Goal: Task Accomplishment & Management: Manage account settings

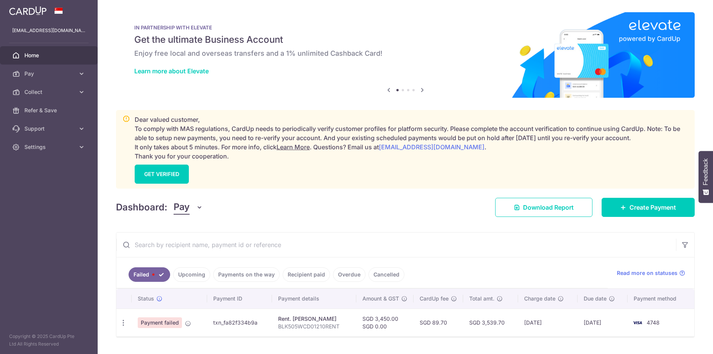
scroll to position [19, 0]
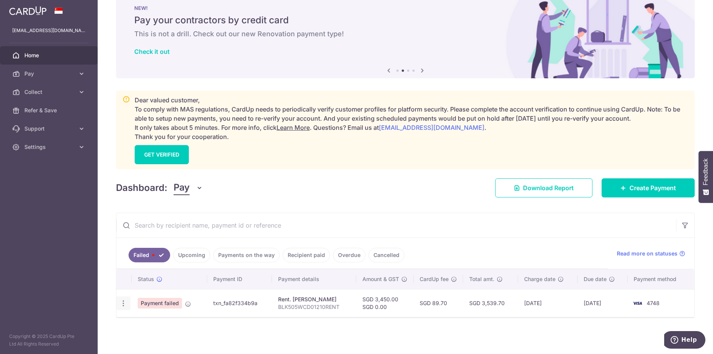
click at [125, 304] on icon "button" at bounding box center [123, 303] width 8 height 8
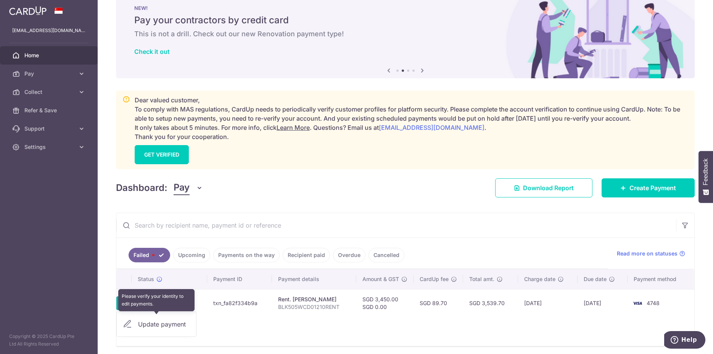
click at [150, 322] on div "Update payment" at bounding box center [156, 324] width 79 height 18
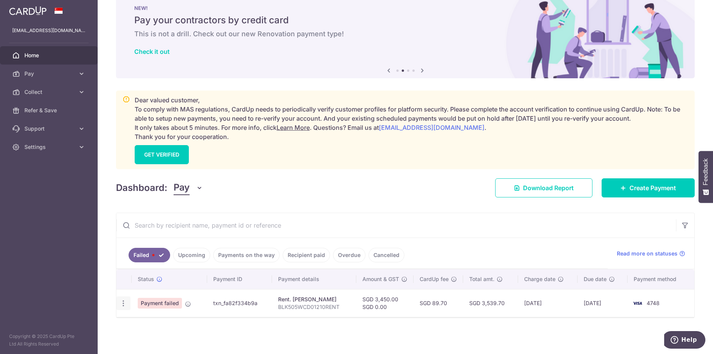
click at [125, 305] on icon "button" at bounding box center [123, 303] width 8 height 8
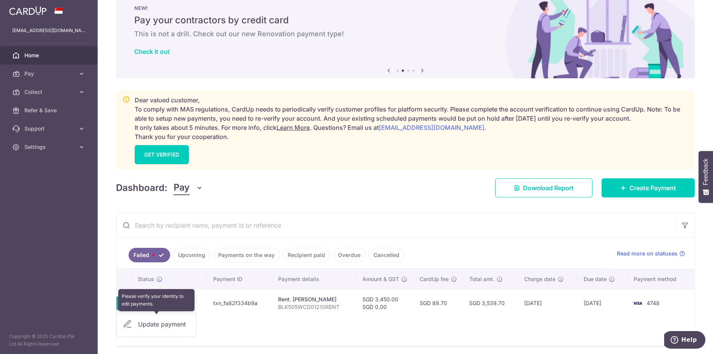
click at [154, 331] on div "Update payment" at bounding box center [156, 324] width 79 height 18
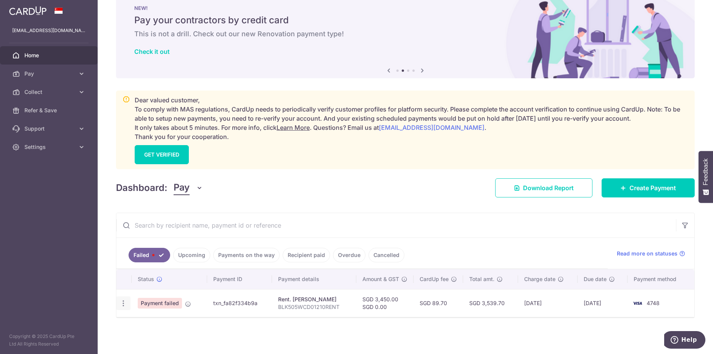
click at [125, 304] on icon "button" at bounding box center [123, 303] width 8 height 8
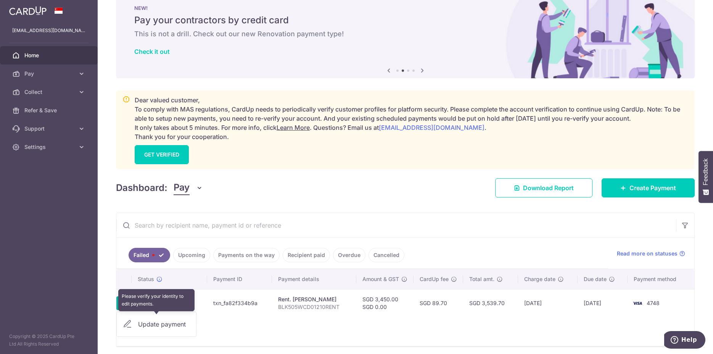
click at [160, 325] on div "Update payment" at bounding box center [156, 324] width 79 height 18
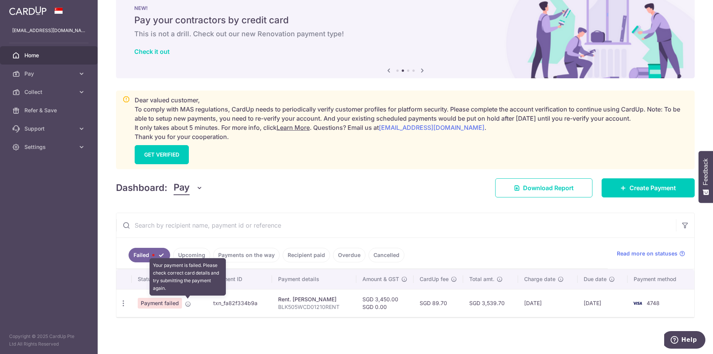
click at [188, 304] on icon at bounding box center [188, 304] width 6 height 6
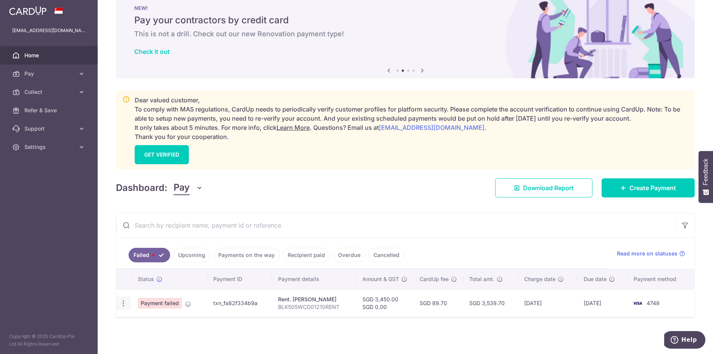
click at [125, 308] on div "Update payment" at bounding box center [123, 303] width 14 height 14
click at [125, 306] on icon "button" at bounding box center [123, 303] width 8 height 8
click at [186, 153] on link "GET VERIFIED" at bounding box center [162, 154] width 54 height 19
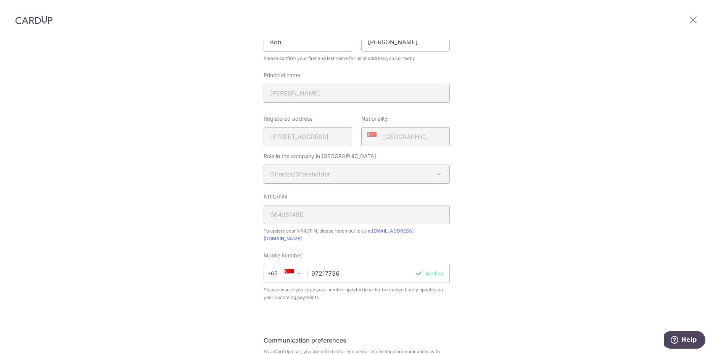
scroll to position [196, 0]
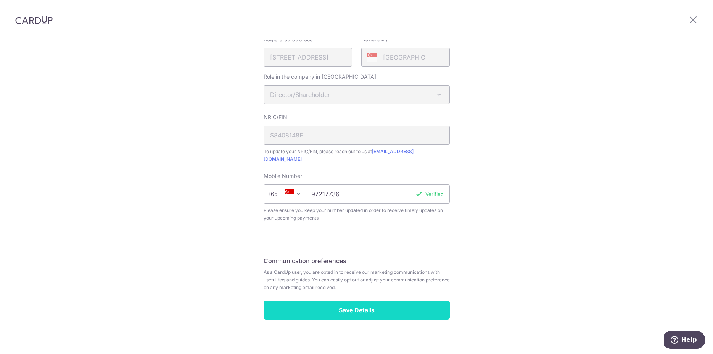
click at [340, 303] on input "Save Details" at bounding box center [357, 309] width 186 height 19
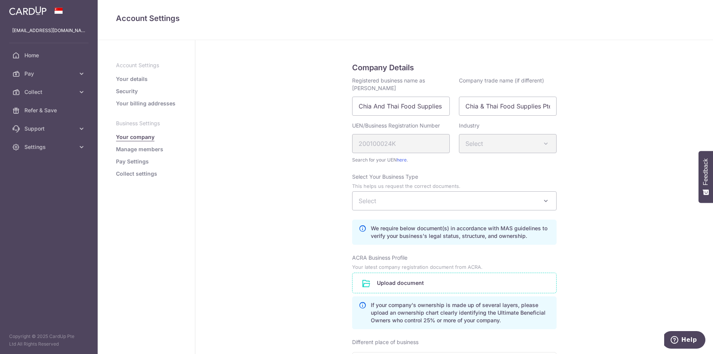
click at [494, 280] on input "file" at bounding box center [455, 283] width 204 height 20
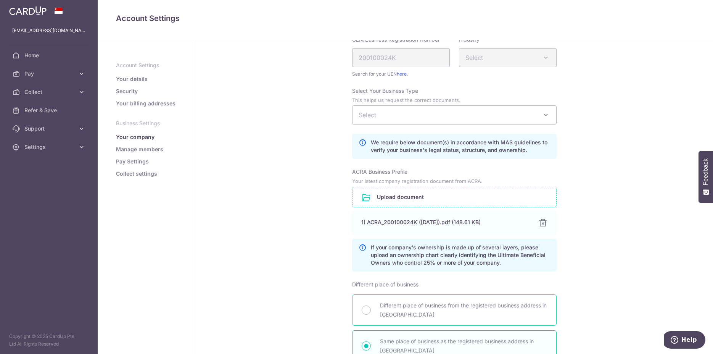
scroll to position [81, 0]
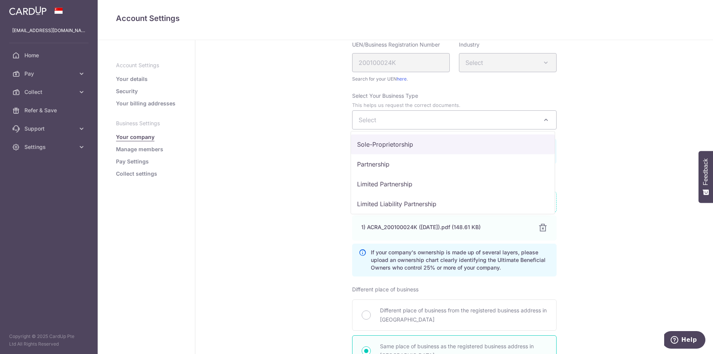
click at [481, 121] on span "Select" at bounding box center [455, 120] width 204 height 18
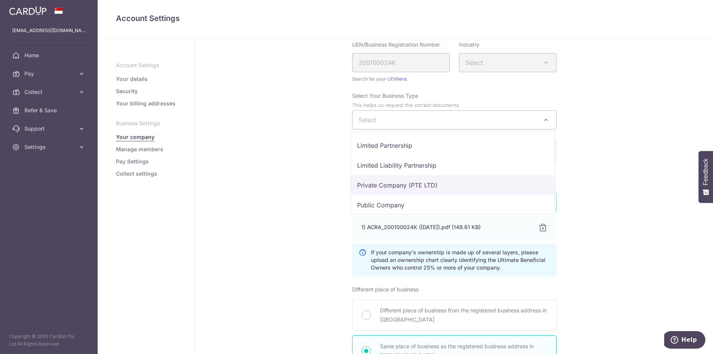
scroll to position [24, 0]
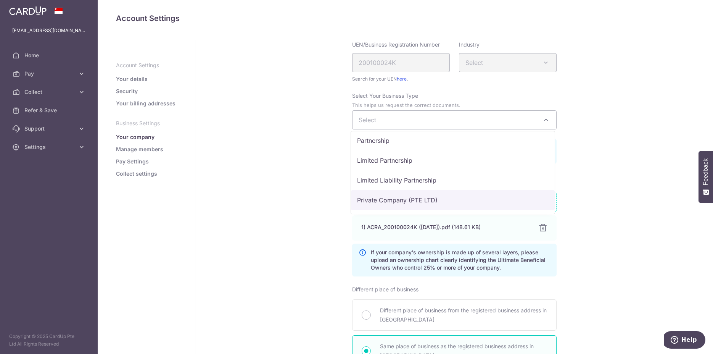
select select "Private Company (PTE LTD)"
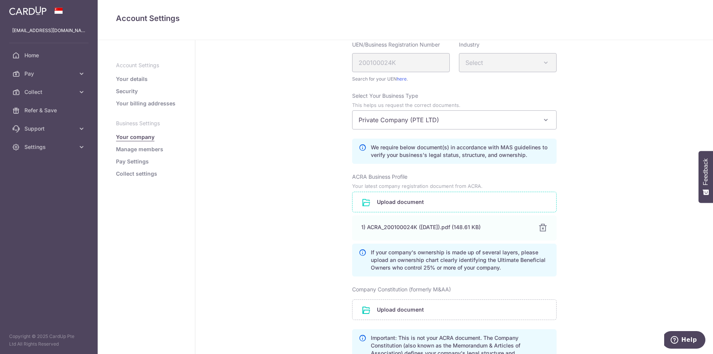
click at [595, 211] on div "Company Details Registered business name as per ACRA Chia And Thai Food Supplie…" at bounding box center [454, 288] width 518 height 658
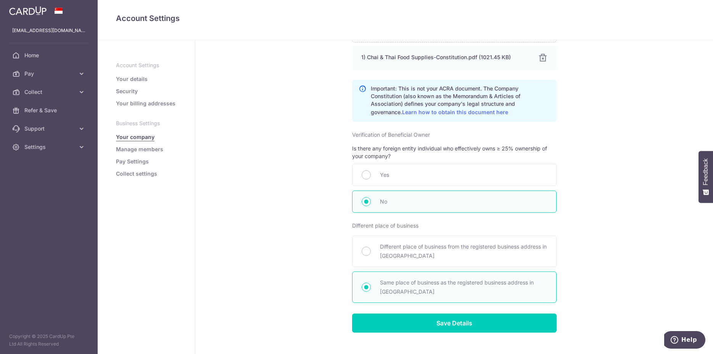
scroll to position [372, 0]
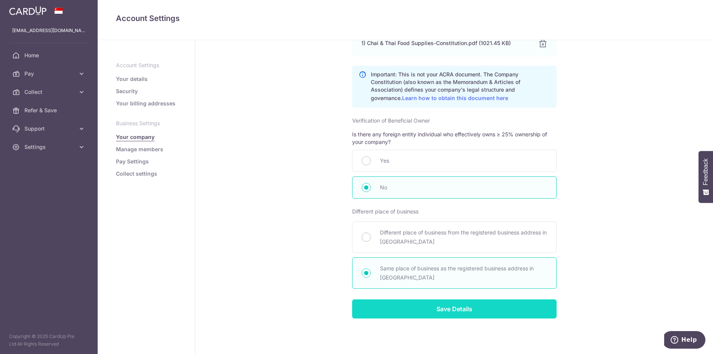
click at [440, 307] on input "Save Details" at bounding box center [454, 308] width 205 height 19
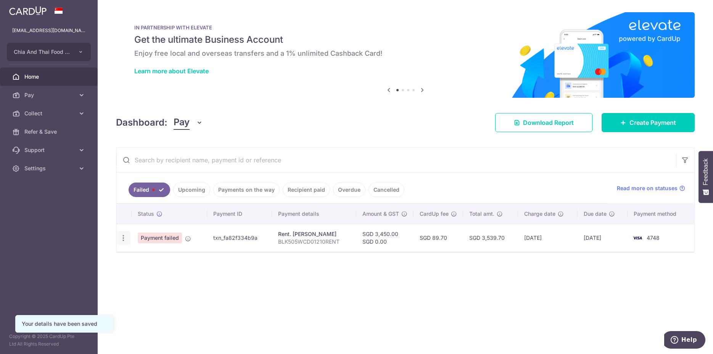
click at [122, 240] on icon "button" at bounding box center [123, 238] width 8 height 8
click at [163, 259] on span "Update payment" at bounding box center [164, 258] width 52 height 9
radio input "true"
type input "3,450.00"
type input "0.00"
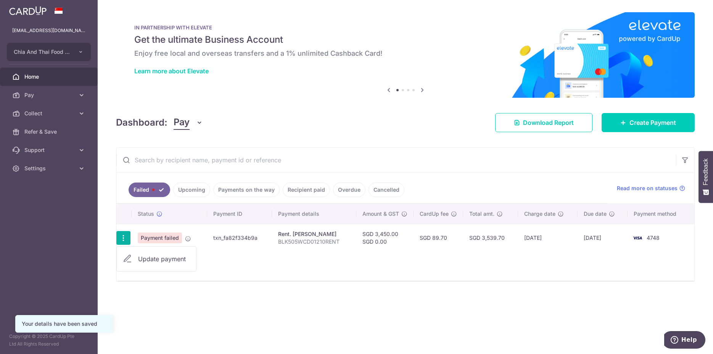
type input "BLK505WCD01210RENT"
type input "BLK505WCD01210R"
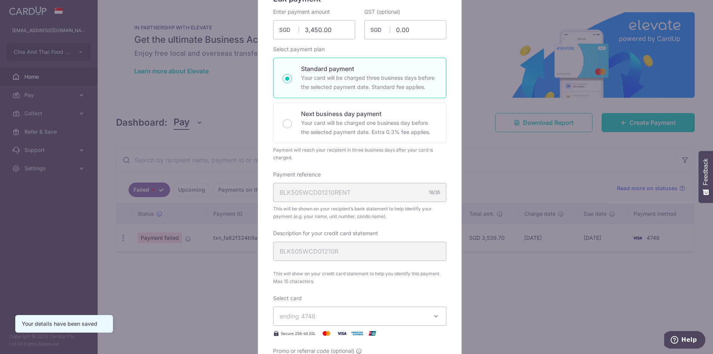
scroll to position [311, 0]
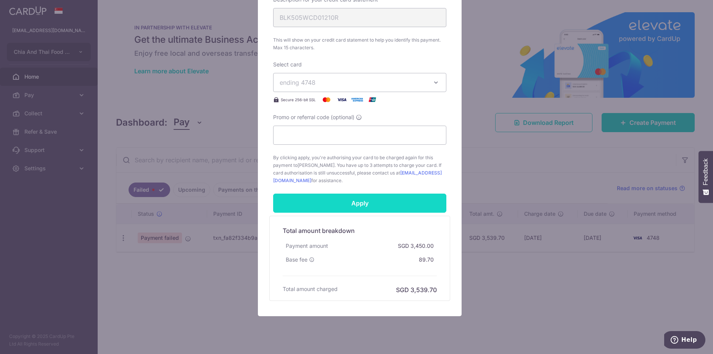
click at [375, 207] on input "Apply" at bounding box center [359, 202] width 173 height 19
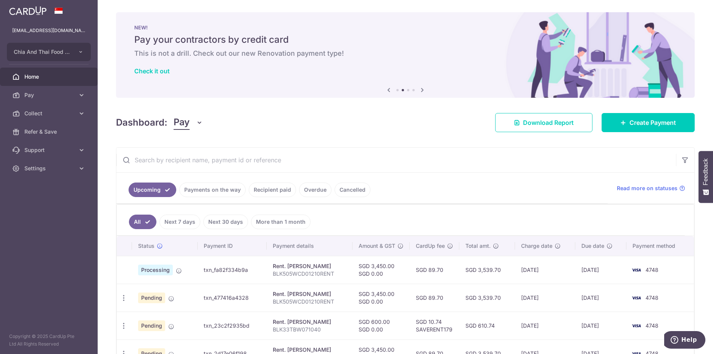
click at [260, 188] on link "Recipient paid" at bounding box center [272, 189] width 47 height 14
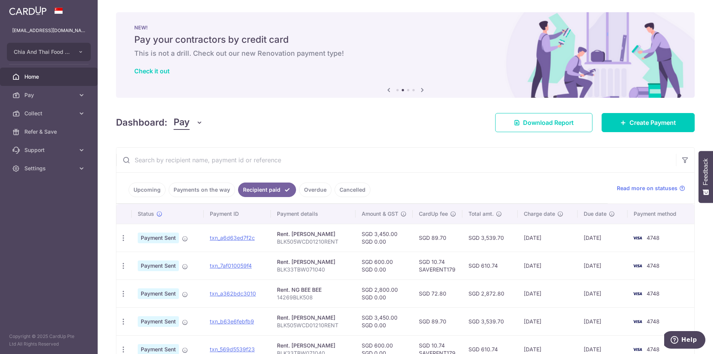
click at [155, 193] on link "Upcoming" at bounding box center [147, 189] width 37 height 14
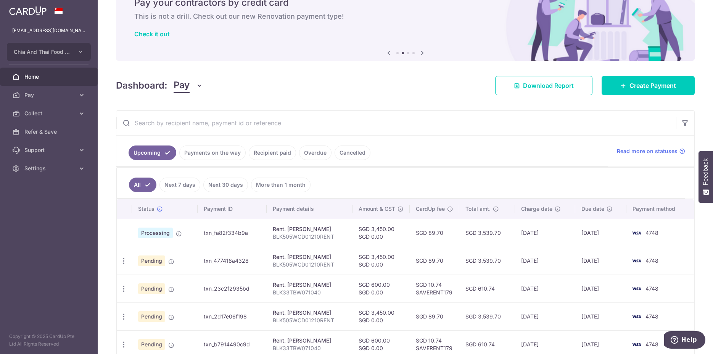
scroll to position [23, 0]
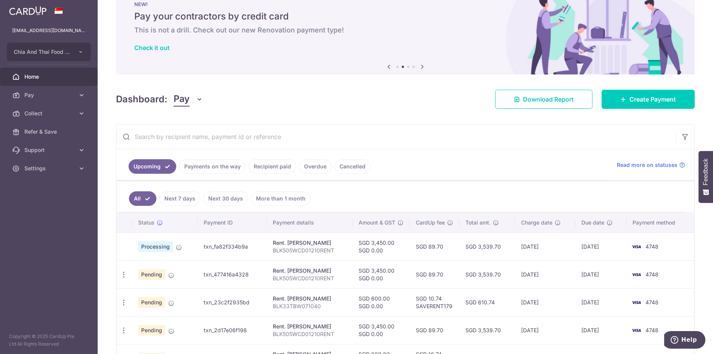
click at [222, 166] on link "Payments on the way" at bounding box center [212, 166] width 66 height 14
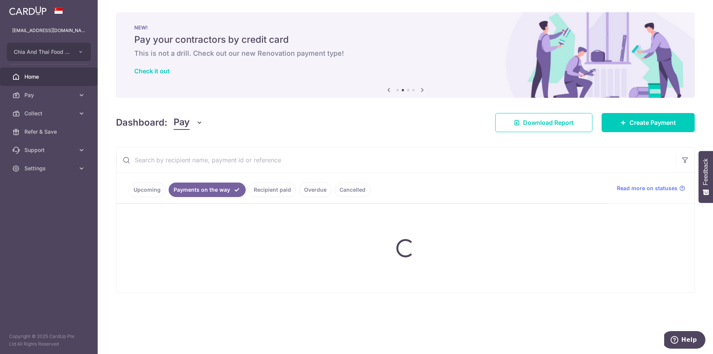
scroll to position [0, 0]
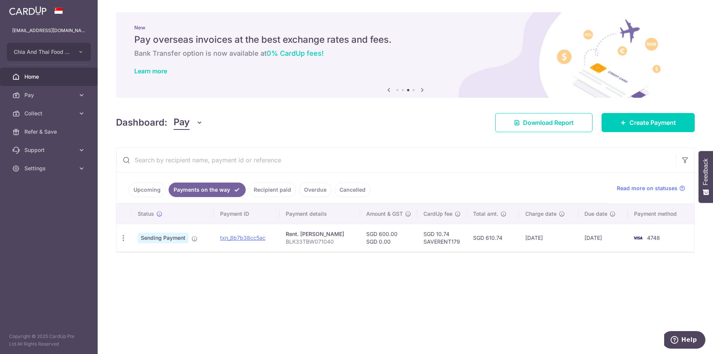
click at [154, 190] on link "Upcoming" at bounding box center [147, 189] width 37 height 14
